Goal: Information Seeking & Learning: Learn about a topic

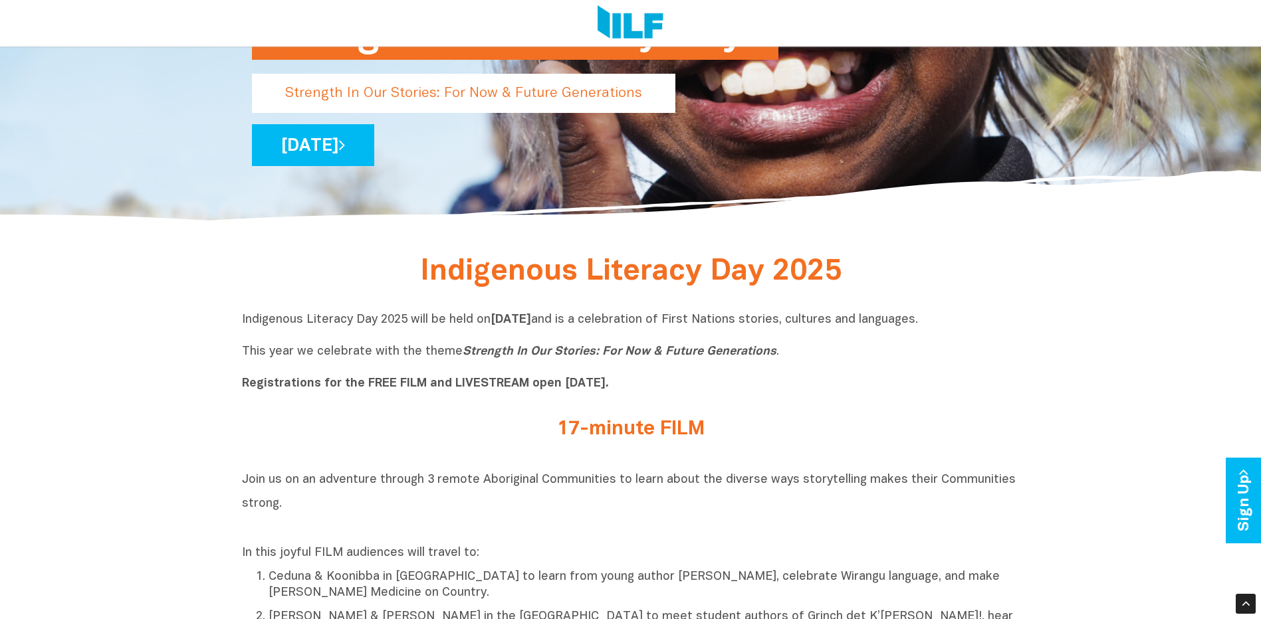
scroll to position [332, 0]
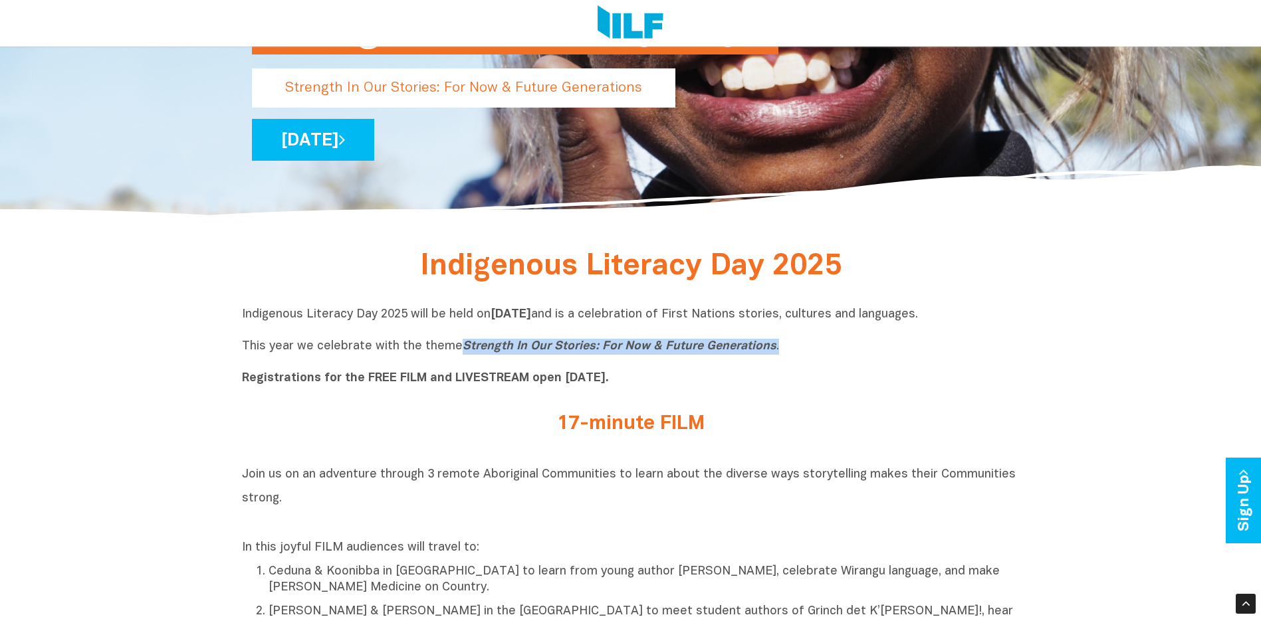
drag, startPoint x: 772, startPoint y: 348, endPoint x: 456, endPoint y: 352, distance: 316.4
click at [456, 352] on p "Indigenous Literacy Day 2025 will be held [DATE][DATE] and is a celebration of …" at bounding box center [631, 347] width 778 height 80
copy p "Strength In Our Stories: For Now & Future Generations ."
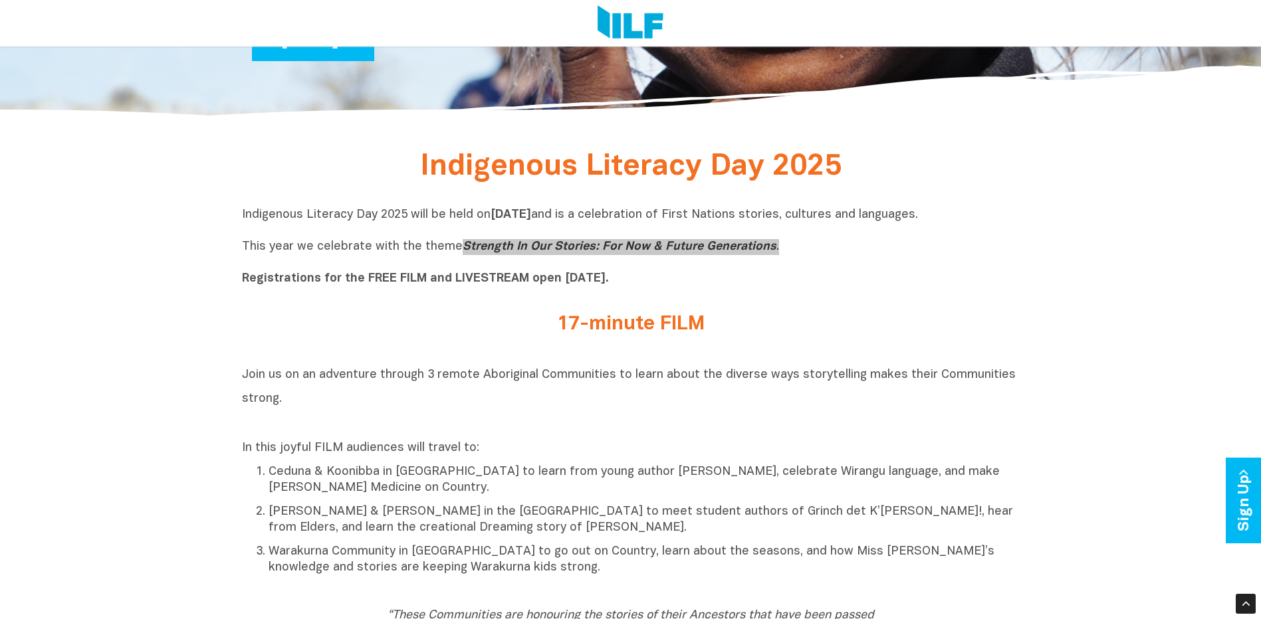
scroll to position [465, 0]
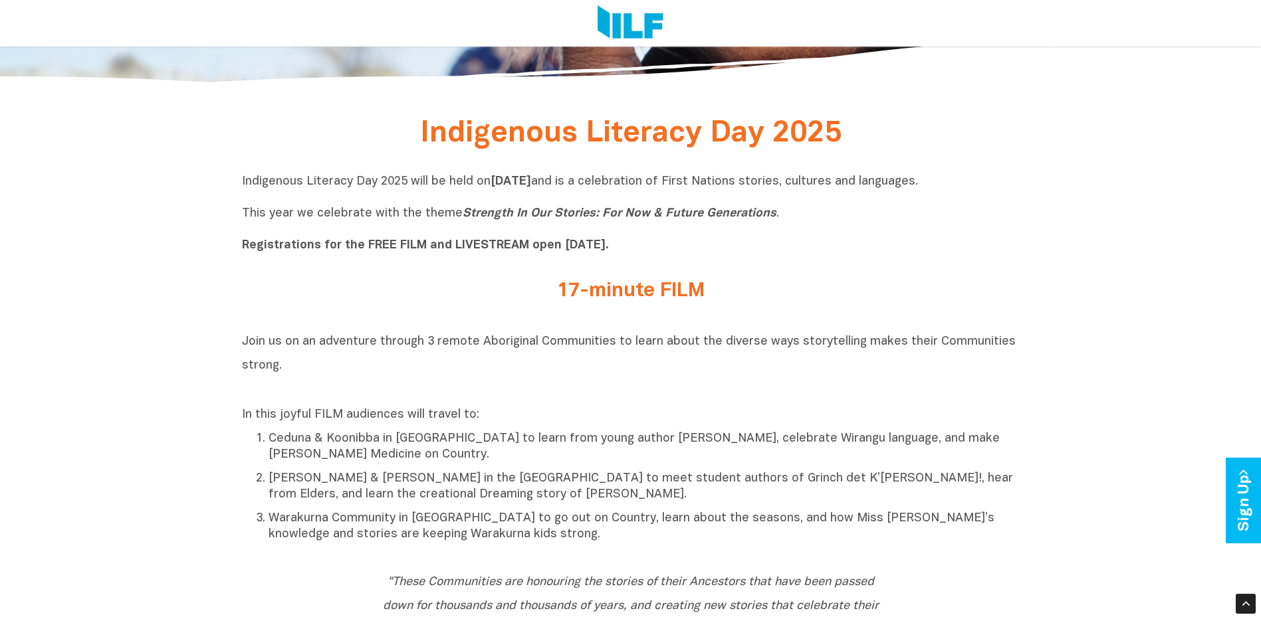
click at [637, 301] on h2 "17-minute FILM" at bounding box center [630, 291] width 498 height 22
click at [637, 267] on div "Indigenous Literacy Day 2025 will be held [DATE][DATE] and is a celebration of …" at bounding box center [631, 217] width 778 height 106
drag, startPoint x: 622, startPoint y: 294, endPoint x: 590, endPoint y: 301, distance: 33.2
click at [621, 294] on h2 "17-minute FILM" at bounding box center [630, 291] width 498 height 22
click at [589, 301] on h2 "17-minute FILM" at bounding box center [630, 291] width 498 height 22
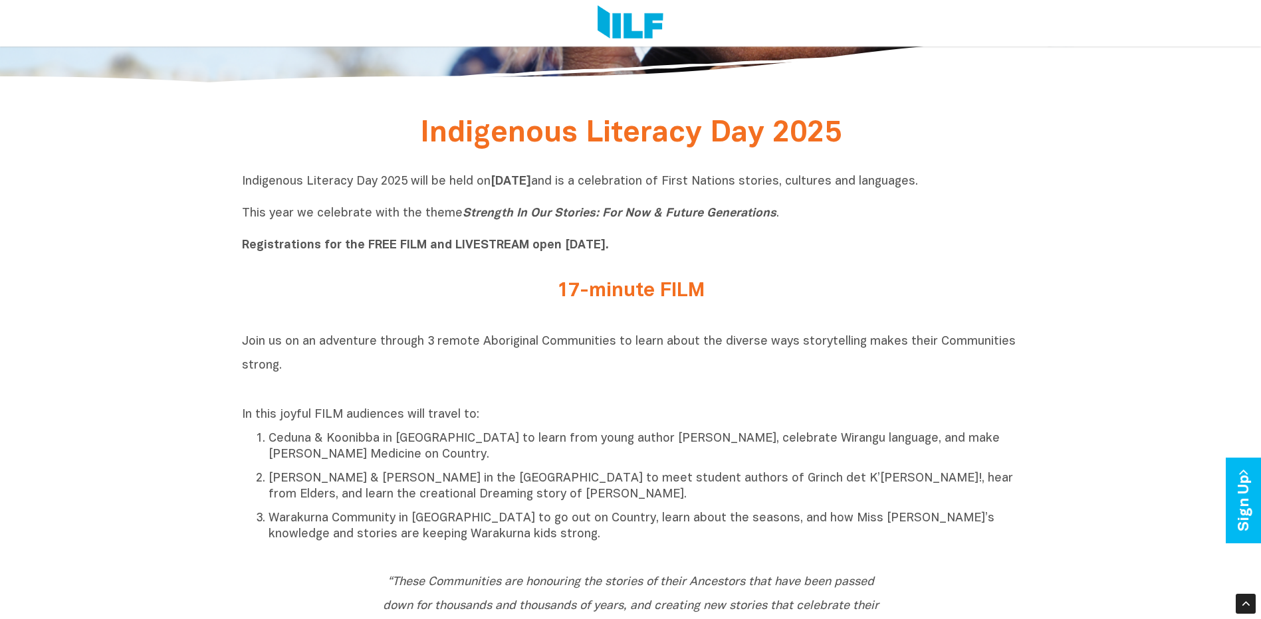
click at [554, 295] on h2 "17-minute FILM" at bounding box center [630, 291] width 498 height 22
click at [514, 247] on b "Registrations for the FREE FILM and LIVESTREAM open [DATE]." at bounding box center [425, 245] width 367 height 11
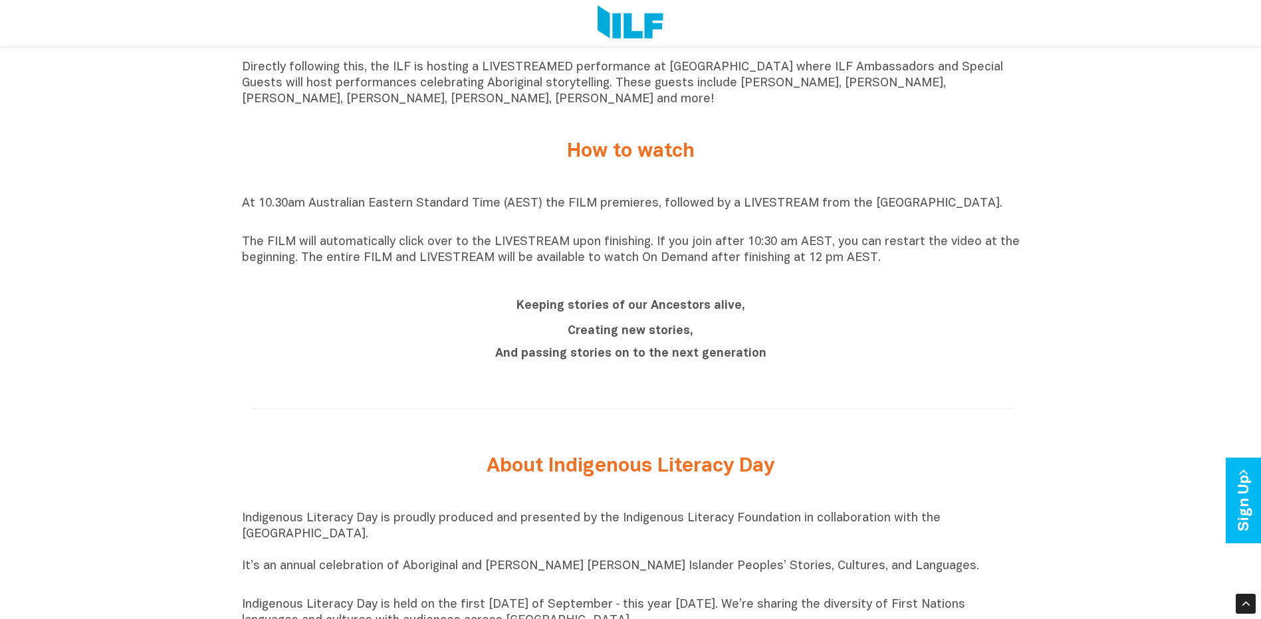
scroll to position [1196, 0]
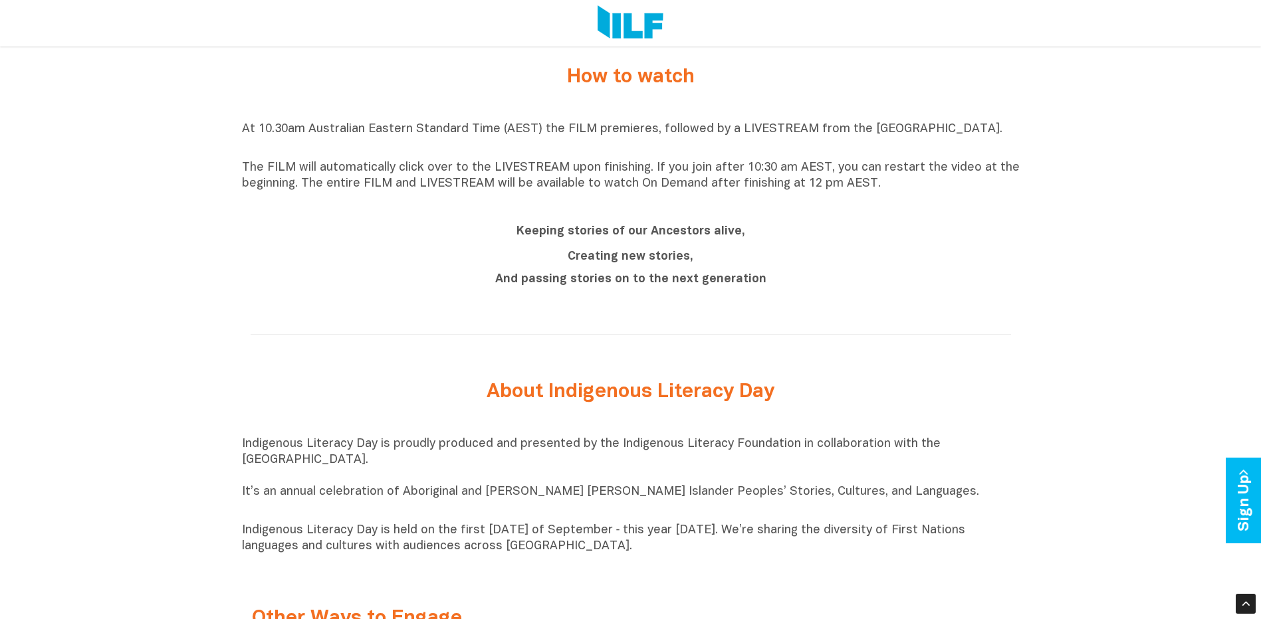
click at [611, 285] on b "And passing stories on to the next generation" at bounding box center [630, 279] width 271 height 11
click at [600, 95] on div "How to watch" at bounding box center [631, 77] width 518 height 35
click at [629, 187] on p "The FILM will automatically click over to the LIVESTREAM upon finishing. If you…" at bounding box center [631, 176] width 778 height 32
click at [612, 217] on div "Keeping stories of our Ancestors alive, Creating new stories, And passing stori…" at bounding box center [631, 257] width 778 height 96
click at [609, 243] on h2 "Keeping stories of our Ancestors alive," at bounding box center [630, 231] width 498 height 24
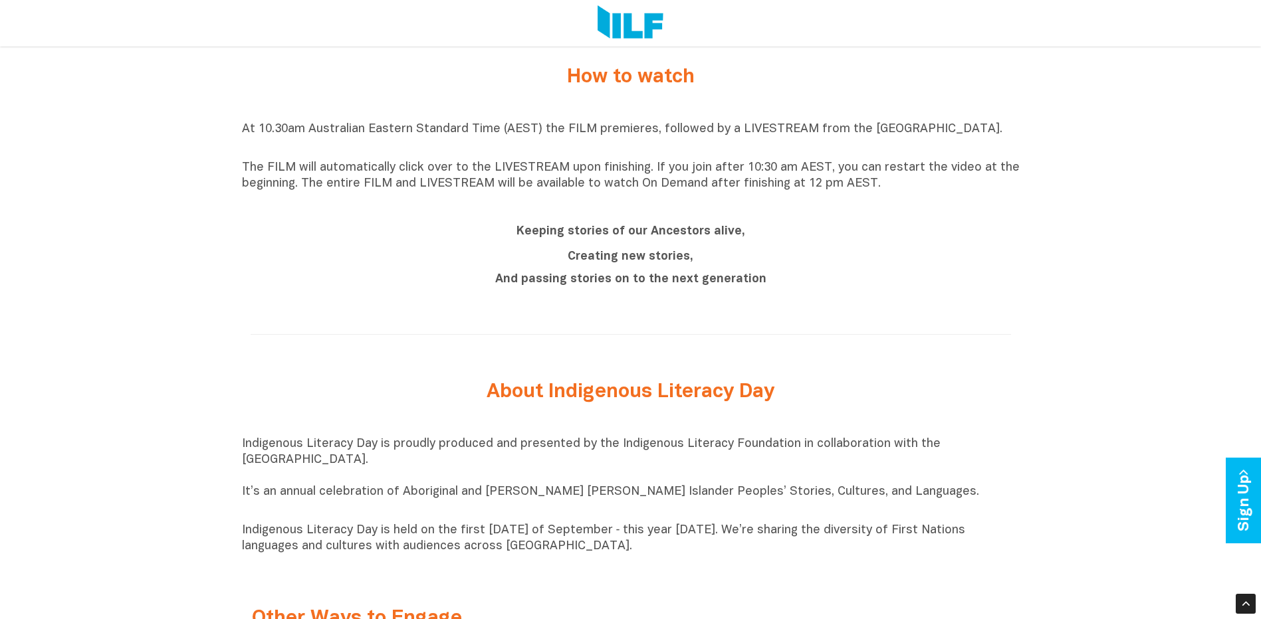
click at [607, 256] on b "Creating new stories," at bounding box center [631, 256] width 126 height 11
click at [599, 263] on b "Creating new stories," at bounding box center [631, 256] width 126 height 11
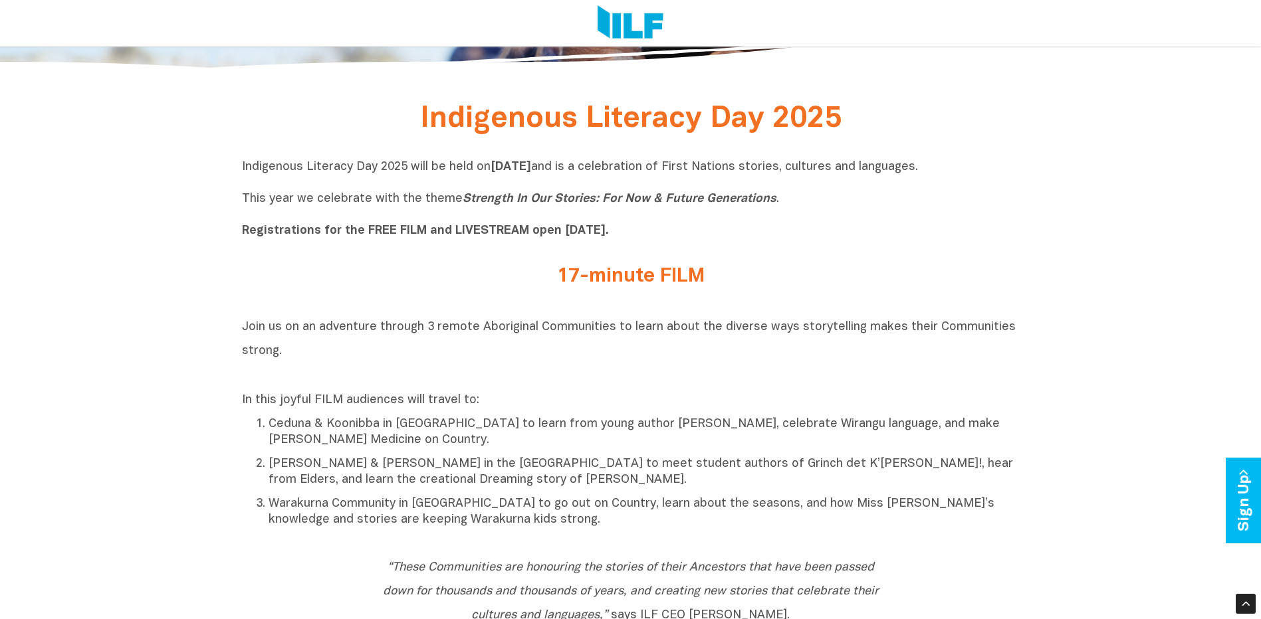
scroll to position [465, 0]
